Goal: Information Seeking & Learning: Learn about a topic

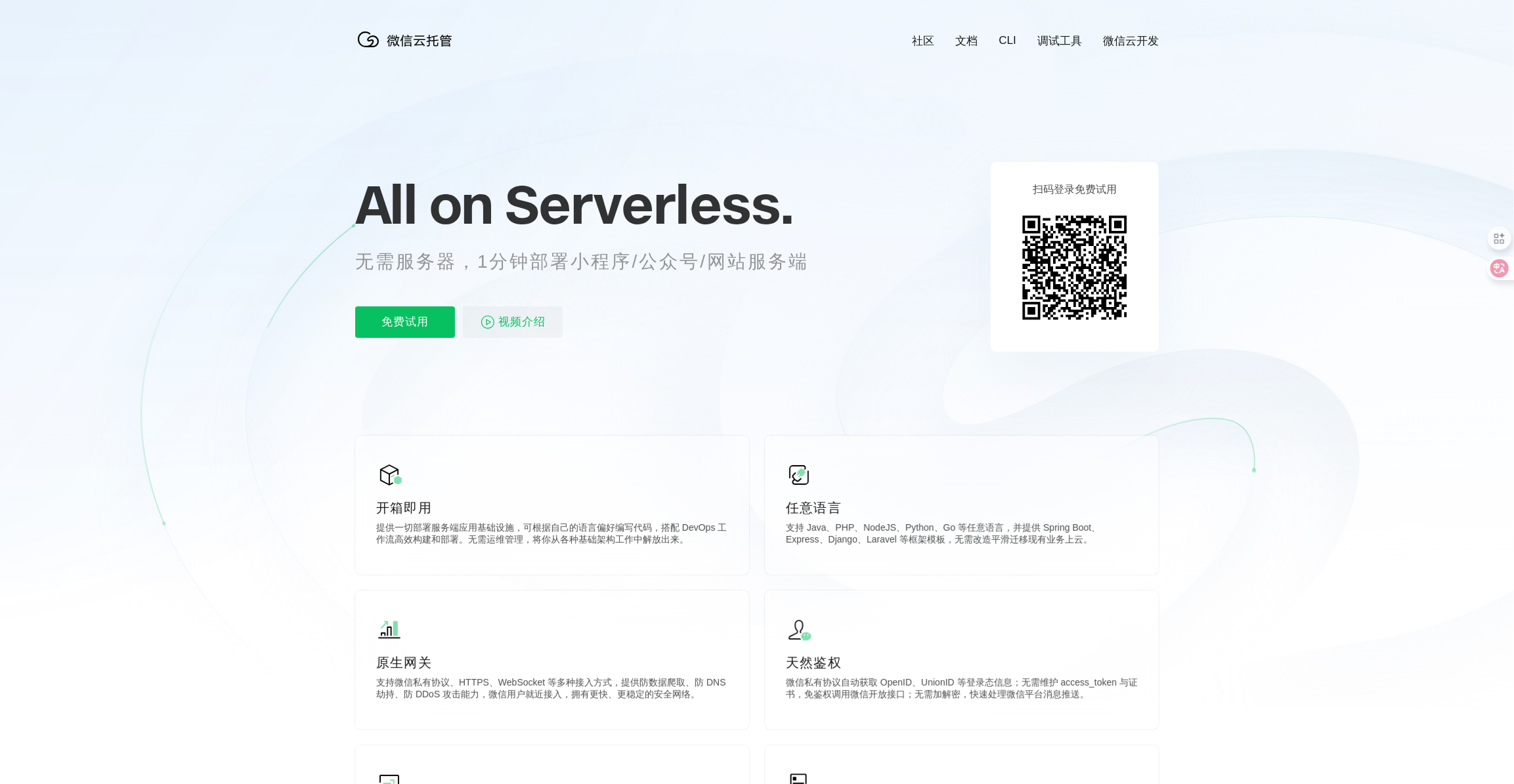
click at [589, 272] on p "无需服务器，1分钟部署小程序/公众号/网站服务端" at bounding box center [593, 261] width 477 height 26
click at [778, 269] on p "无需服务器，1分钟部署小程序/公众号/网站服务端" at bounding box center [593, 261] width 477 height 26
drag, startPoint x: 717, startPoint y: 268, endPoint x: 820, endPoint y: 261, distance: 103.2
click at [820, 261] on p "无需服务器，1分钟部署小程序/公众号/网站服务端" at bounding box center [593, 261] width 477 height 26
drag, startPoint x: 820, startPoint y: 261, endPoint x: 795, endPoint y: 308, distance: 53.2
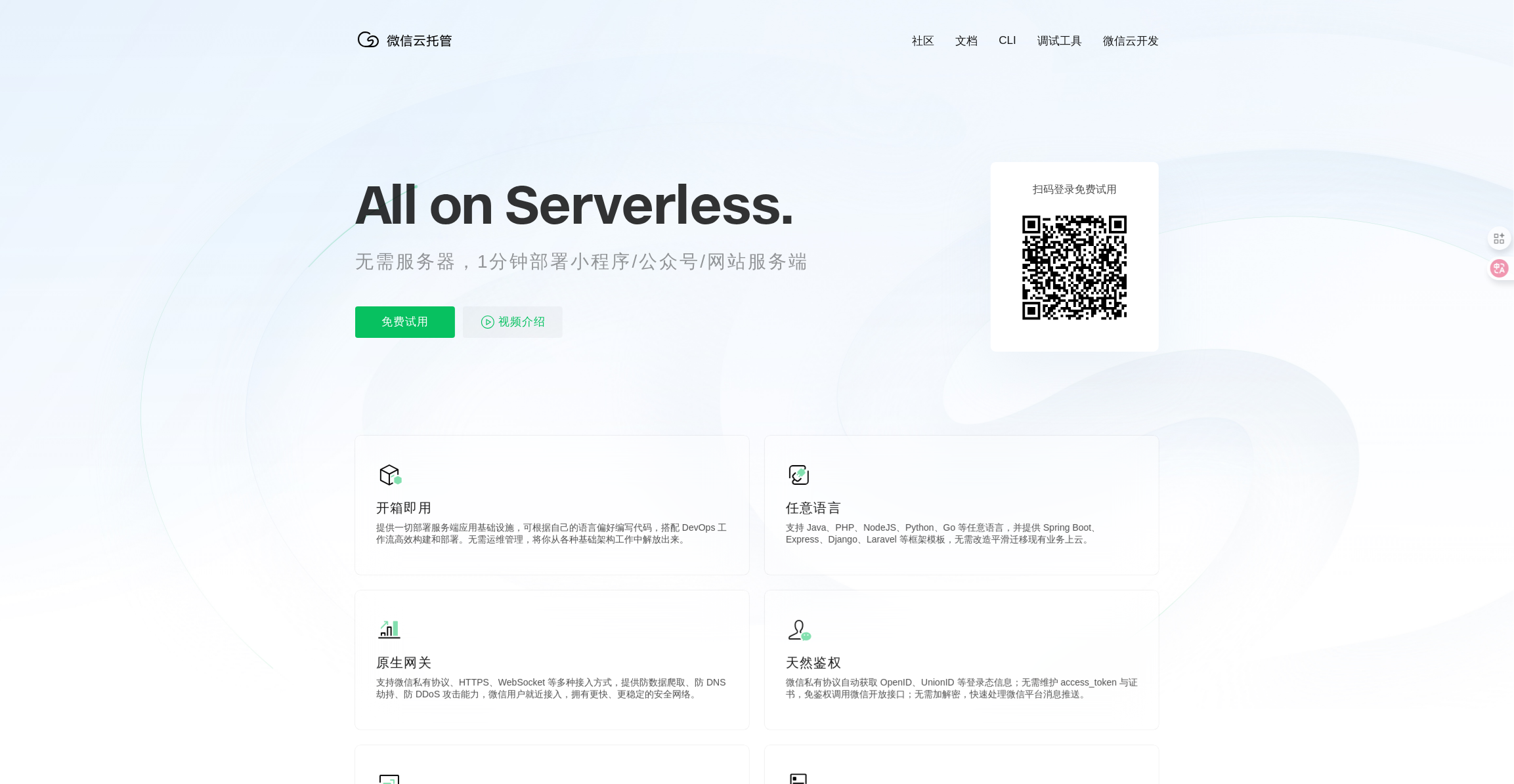
click at [795, 308] on div "免费试用 视频介绍" at bounding box center [598, 322] width 486 height 32
click at [795, 302] on div "All on Serverless. 无需服务器，1分钟部署小程序/公众号/网站服务端 免费试用 视频介绍" at bounding box center [598, 256] width 486 height 190
drag, startPoint x: 716, startPoint y: 269, endPoint x: 821, endPoint y: 259, distance: 105.5
click at [821, 259] on p "无需服务器，1分钟部署小程序/公众号/网站服务端" at bounding box center [593, 261] width 477 height 26
drag, startPoint x: 821, startPoint y: 259, endPoint x: 789, endPoint y: 296, distance: 48.9
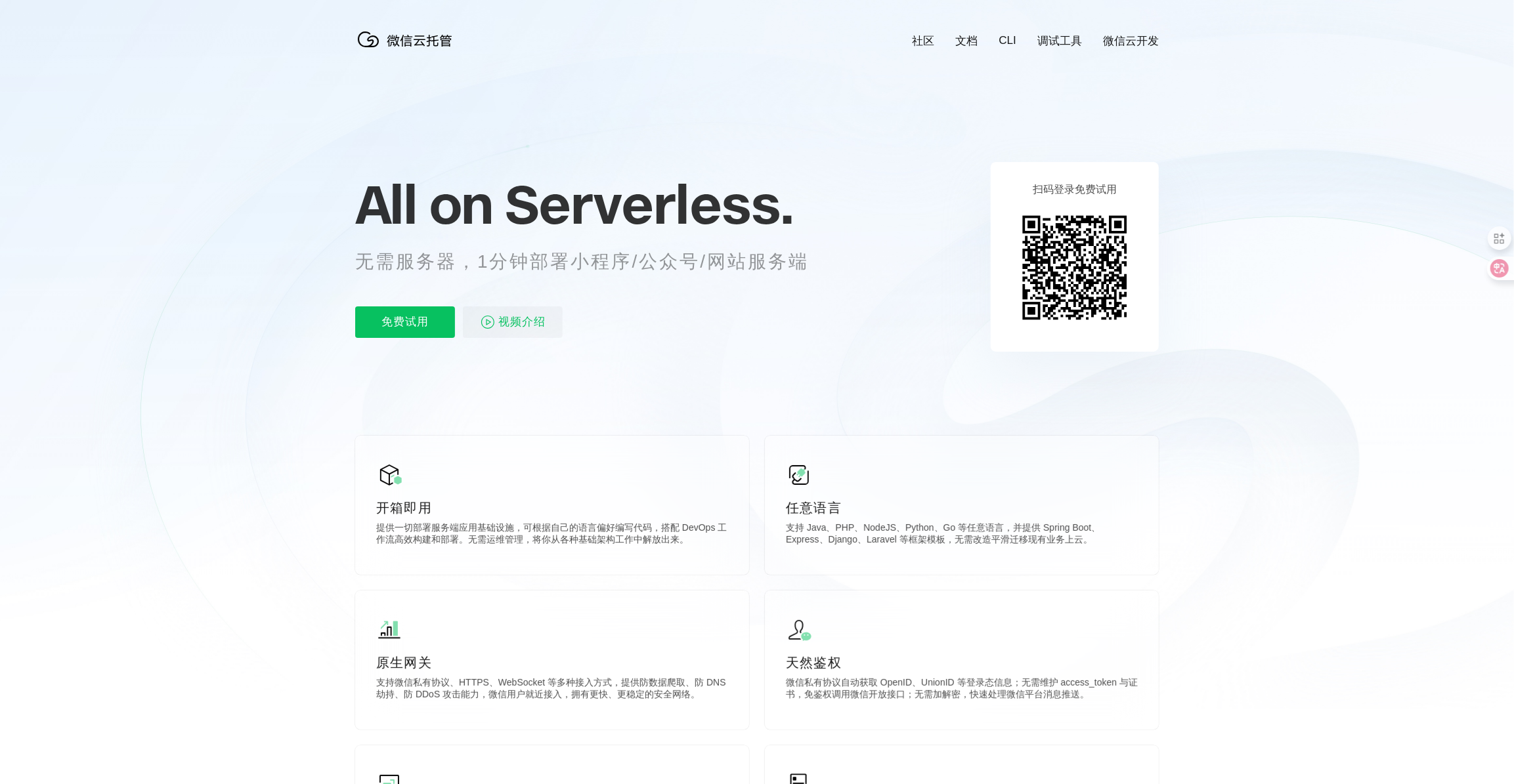
click at [789, 296] on div "All on Serverless. 无需服务器，1分钟部署小程序/公众号/网站服务端 免费试用 视频介绍" at bounding box center [598, 256] width 486 height 190
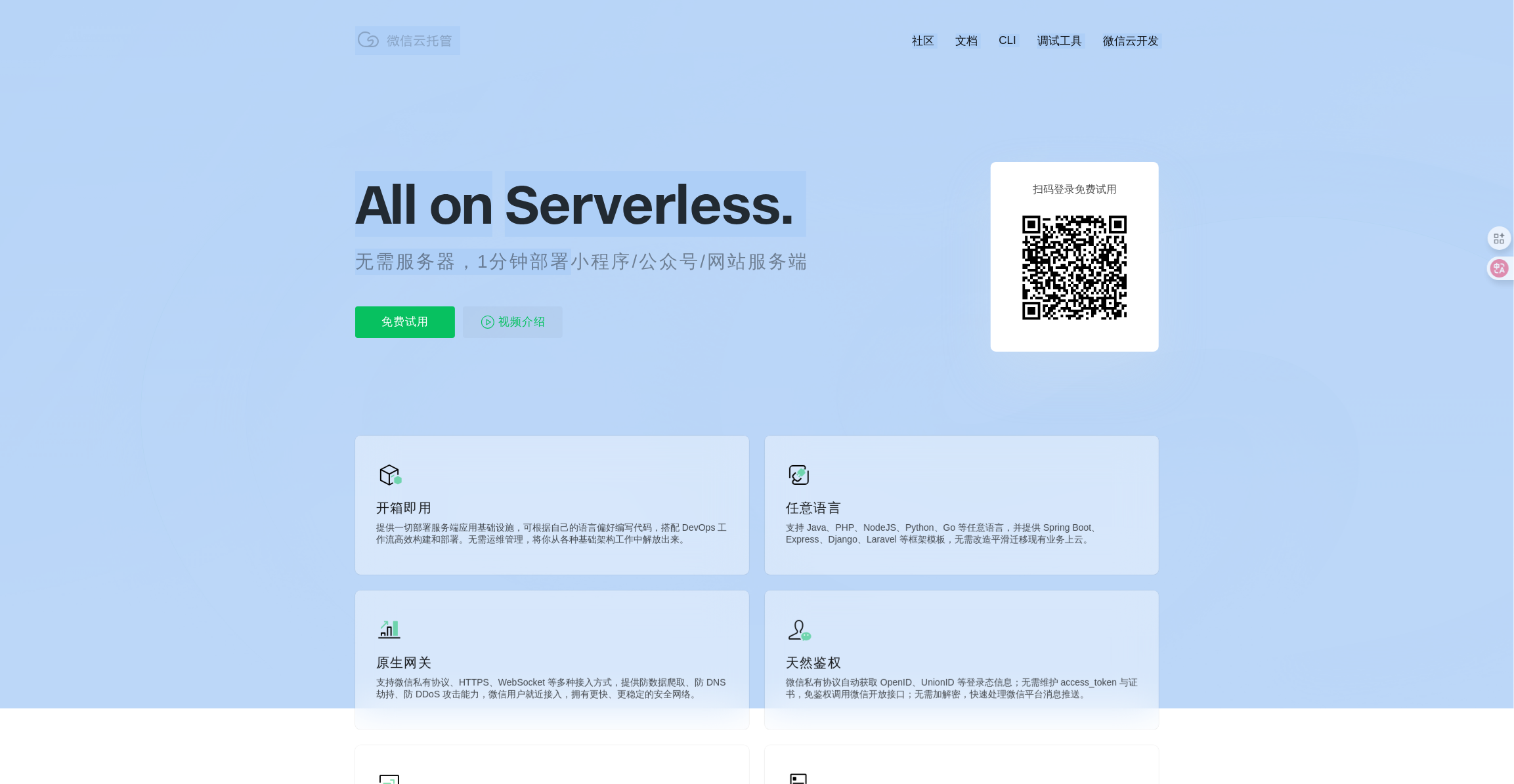
drag, startPoint x: 570, startPoint y: 266, endPoint x: 849, endPoint y: 261, distance: 279.0
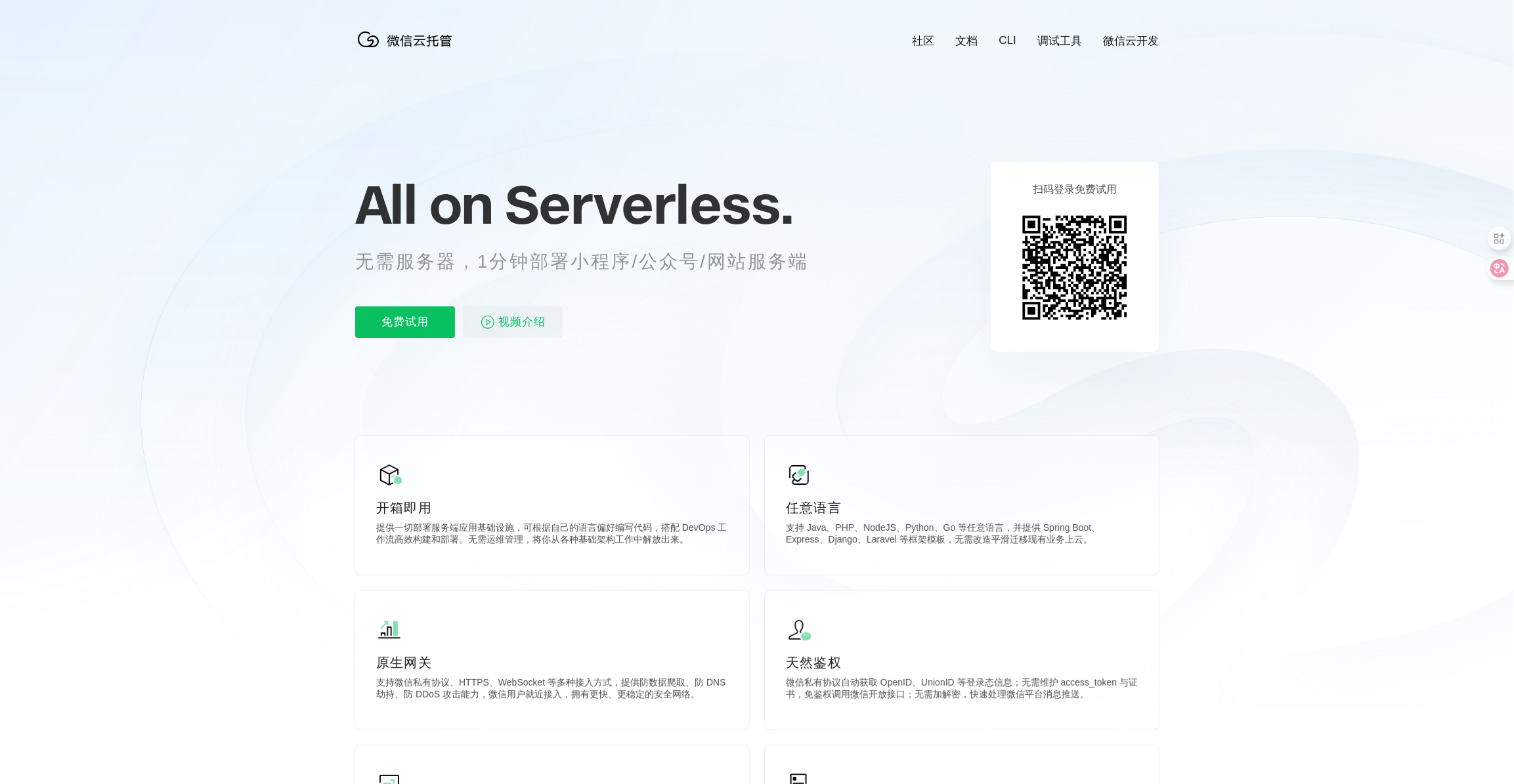
drag, startPoint x: 849, startPoint y: 261, endPoint x: 808, endPoint y: 296, distance: 53.9
click at [808, 296] on div "All on Serverless. 无需服务器，1分钟部署小程序/公众号/网站服务端 免费试用 视频介绍" at bounding box center [598, 256] width 486 height 190
drag, startPoint x: 712, startPoint y: 265, endPoint x: 811, endPoint y: 260, distance: 99.1
click at [811, 260] on p "无需服务器，1分钟部署小程序/公众号/网站服务端" at bounding box center [593, 261] width 477 height 26
drag, startPoint x: 811, startPoint y: 260, endPoint x: 798, endPoint y: 285, distance: 28.2
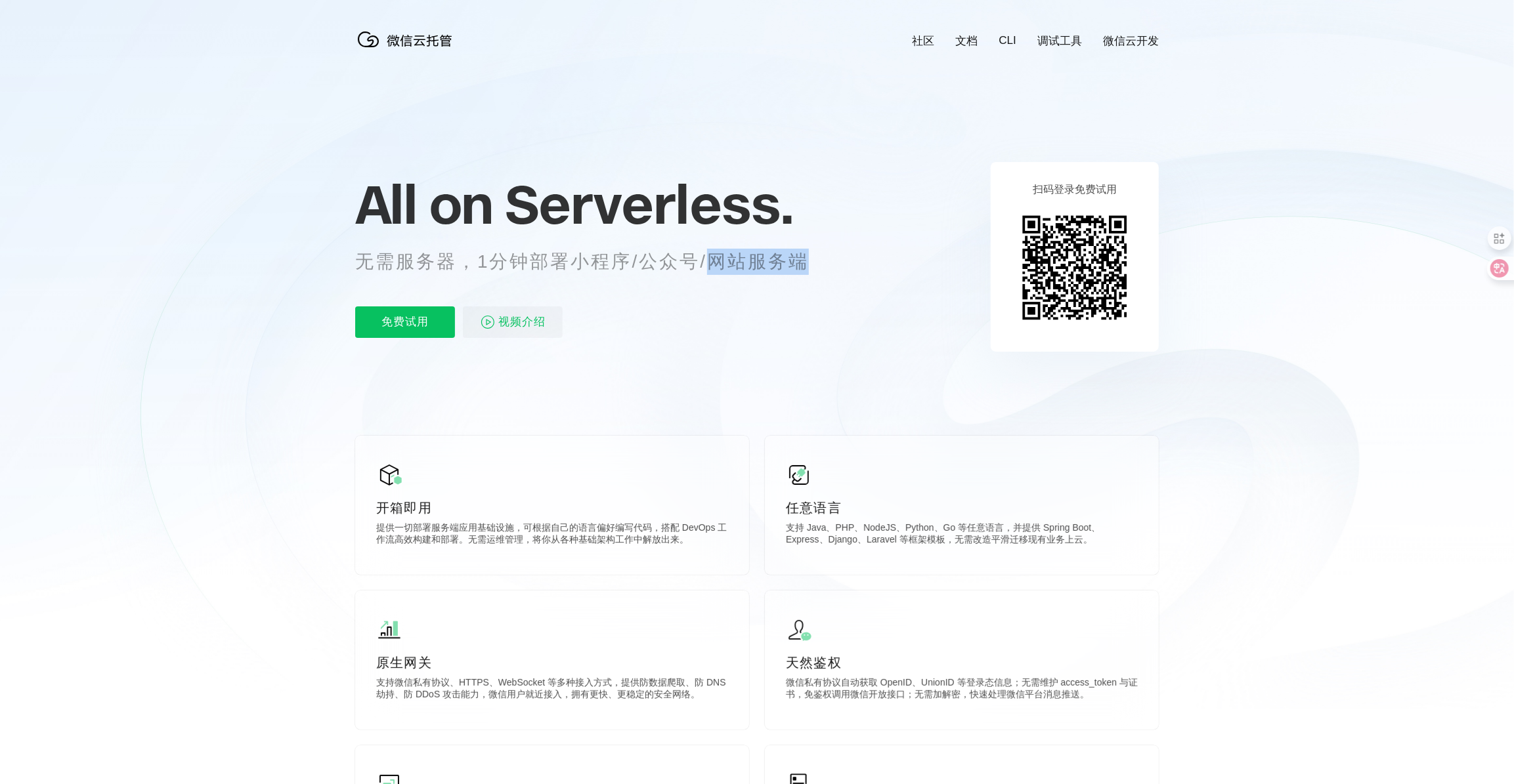
click at [798, 285] on div "All on Serverless. 无需服务器，1分钟部署小程序/公众号/网站服务端 免费试用 视频介绍" at bounding box center [598, 256] width 486 height 190
click at [403, 389] on icon at bounding box center [757, 354] width 1261 height 709
click at [401, 386] on icon at bounding box center [757, 354] width 1261 height 709
click at [340, 378] on icon at bounding box center [757, 354] width 1261 height 709
